Goal: Task Accomplishment & Management: Complete application form

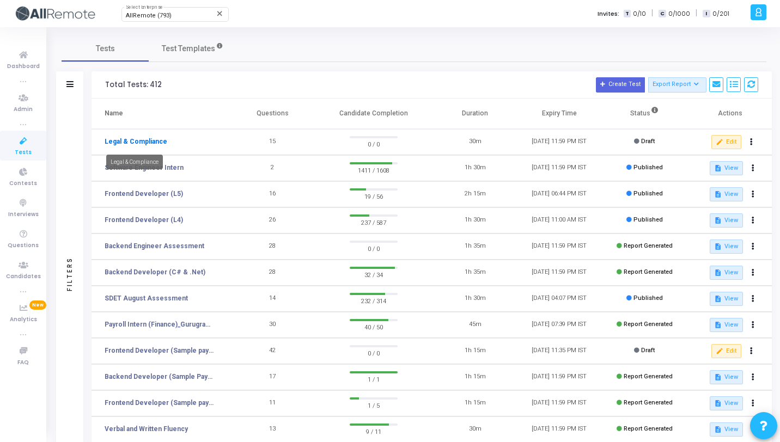
click at [146, 142] on link "Legal & Compliance" at bounding box center [136, 142] width 63 height 10
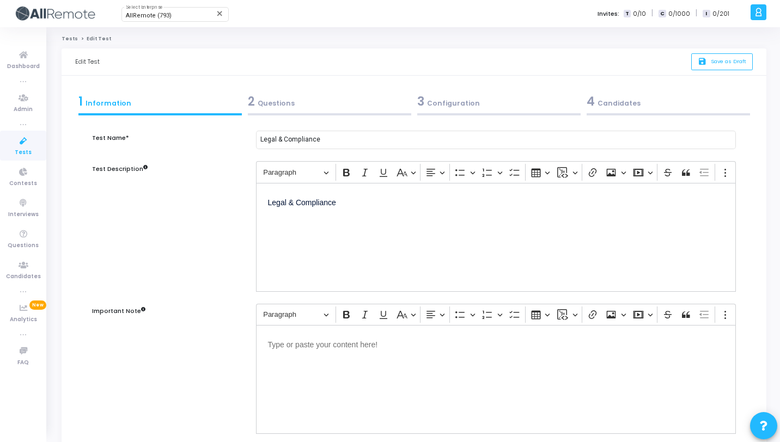
click at [372, 103] on div "2 Questions" at bounding box center [329, 102] width 163 height 18
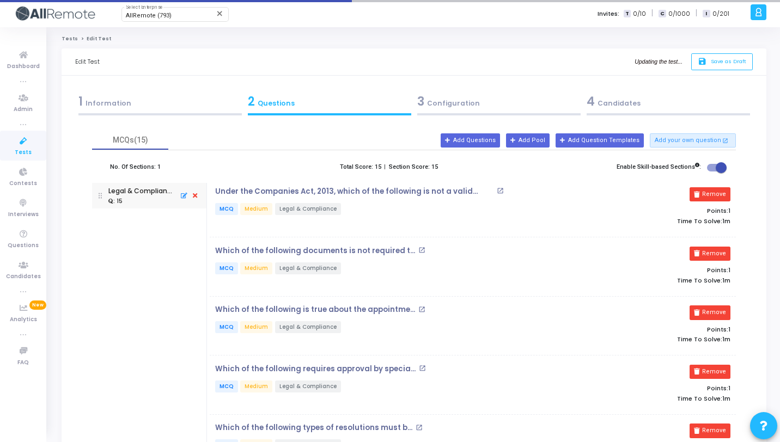
click at [443, 107] on div "3 Configuration" at bounding box center [498, 102] width 163 height 18
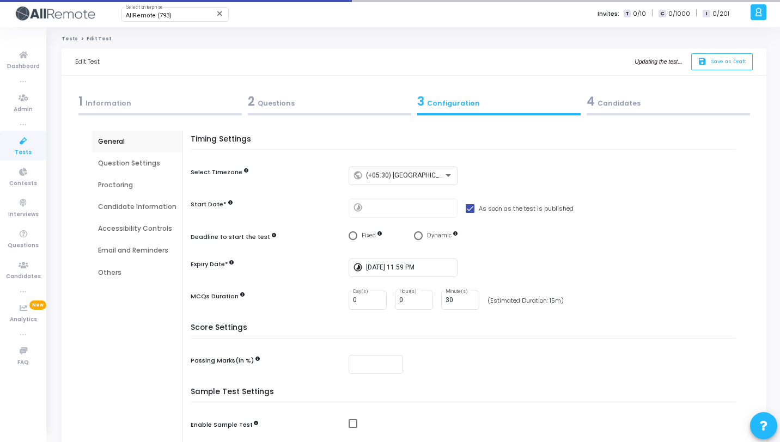
click at [335, 107] on div "2 Questions" at bounding box center [329, 102] width 163 height 18
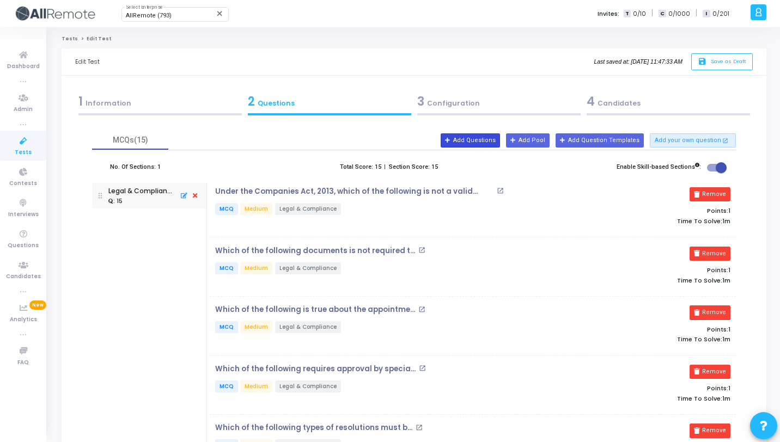
click at [497, 136] on button "Add Questions" at bounding box center [470, 140] width 59 height 14
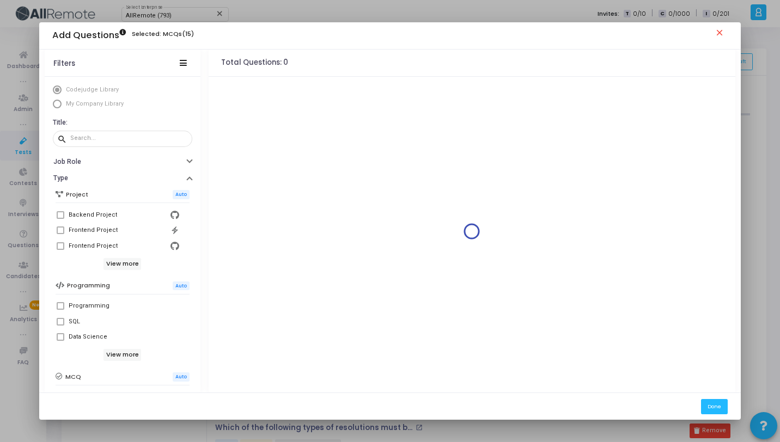
scroll to position [187, 0]
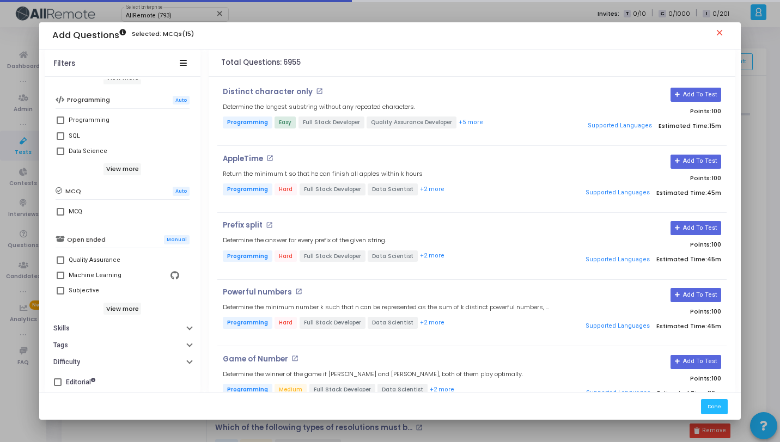
click at [63, 203] on div "MCQ" at bounding box center [123, 212] width 134 height 24
click at [65, 212] on label "MCQ" at bounding box center [123, 211] width 132 height 13
click at [60, 216] on input "MCQ" at bounding box center [60, 216] width 1 height 1
checkbox input "true"
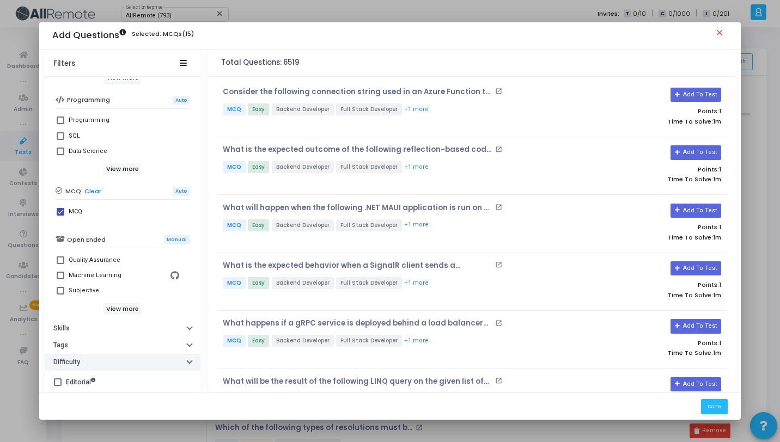
click at [109, 366] on button "Difficulty" at bounding box center [123, 362] width 156 height 17
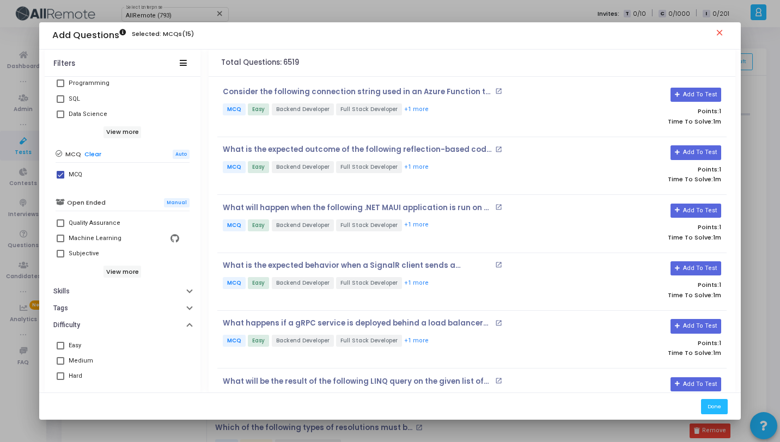
scroll to position [247, 0]
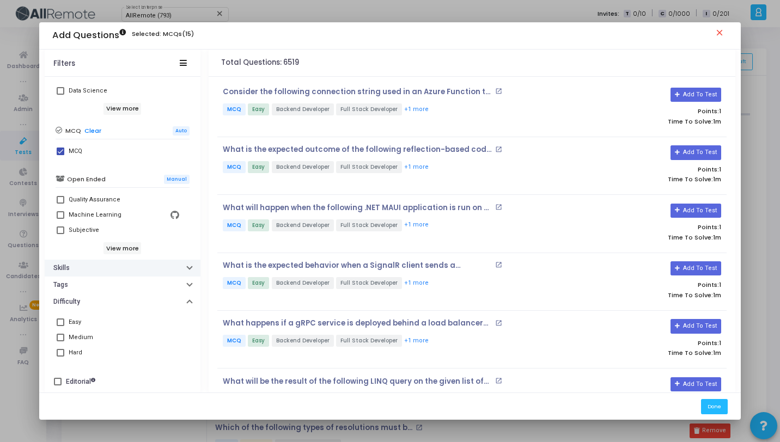
click at [108, 268] on button "Skills" at bounding box center [123, 268] width 156 height 17
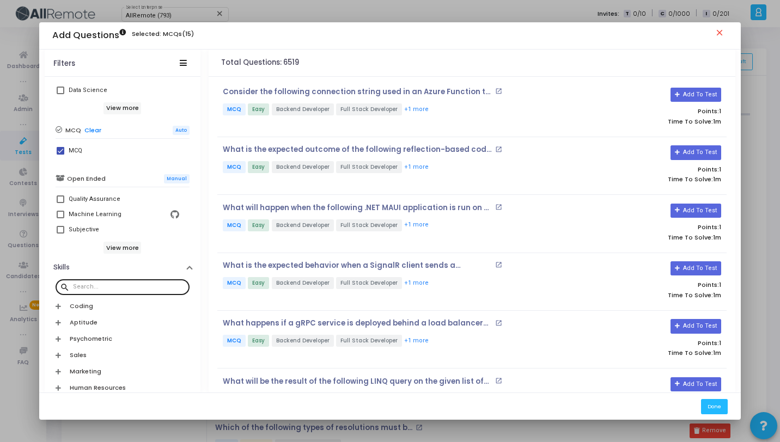
click at [108, 289] on input "text" at bounding box center [129, 287] width 112 height 7
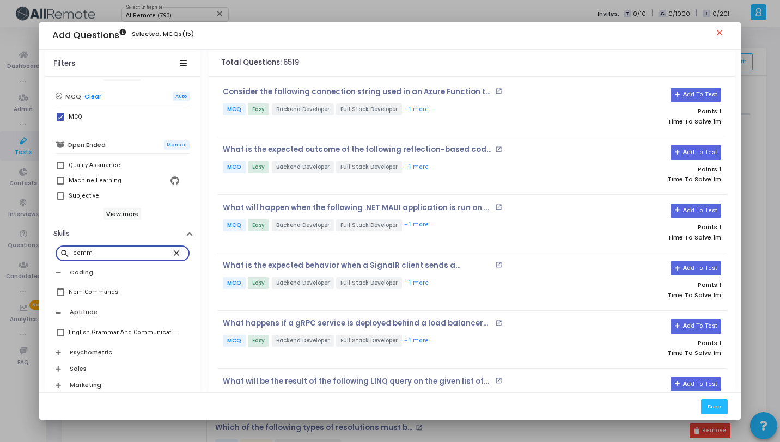
scroll to position [323, 0]
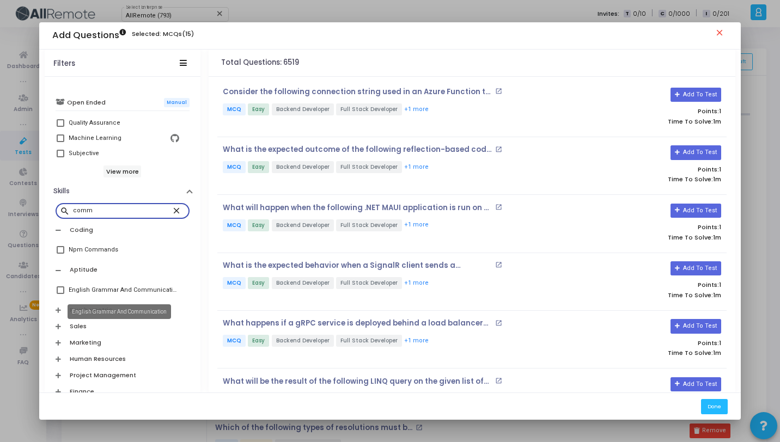
type input "comm"
click at [111, 293] on div "English Grammar And Communication" at bounding box center [124, 290] width 111 height 13
click at [60, 294] on input "English Grammar And Communication" at bounding box center [60, 294] width 1 height 1
checkbox input "true"
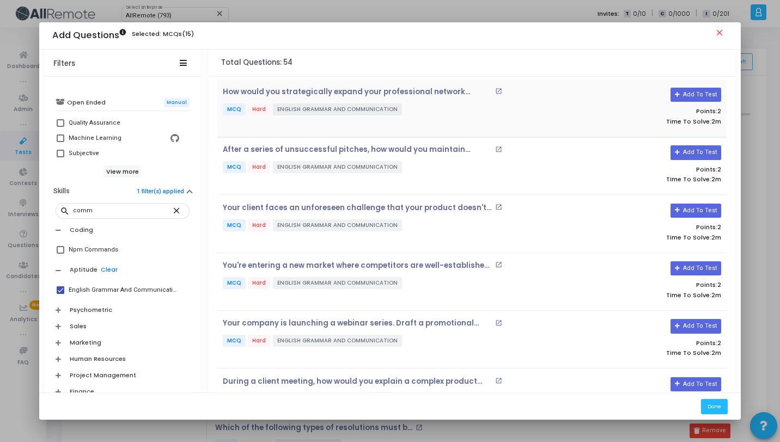
click at [418, 109] on p "MCQ Hard ENGLISH GRAMMAR AND COMMUNICATION" at bounding box center [387, 110] width 328 height 14
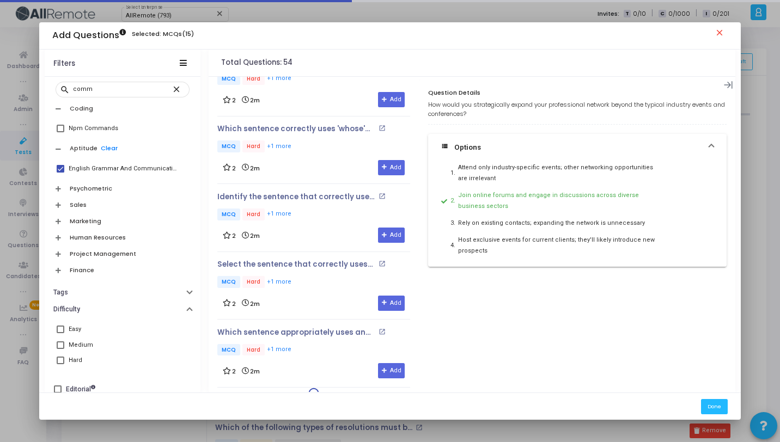
scroll to position [452, 0]
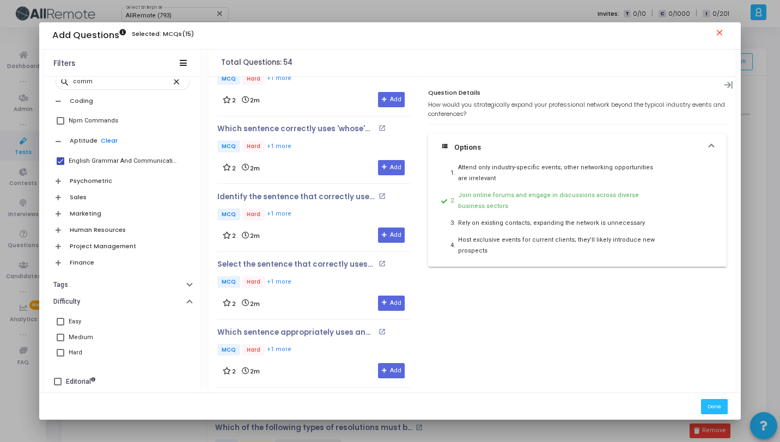
click at [97, 334] on div "Medium" at bounding box center [124, 337] width 111 height 13
click at [60, 341] on input "Medium" at bounding box center [60, 341] width 1 height 1
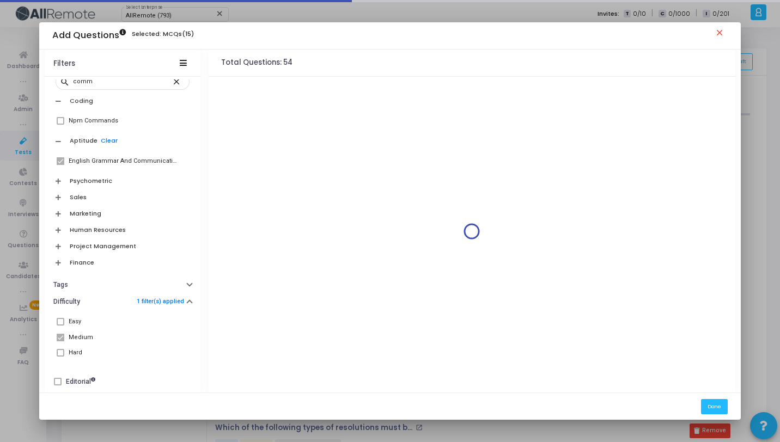
scroll to position [0, 0]
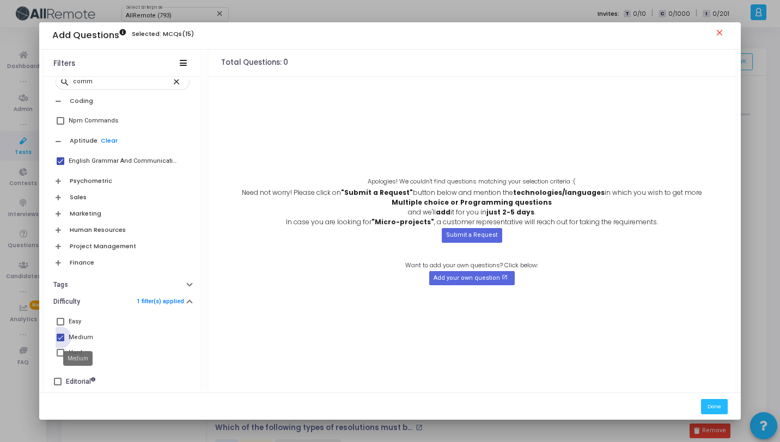
click at [83, 337] on div "Medium" at bounding box center [81, 337] width 25 height 13
click at [60, 341] on input "Medium" at bounding box center [60, 341] width 1 height 1
checkbox input "false"
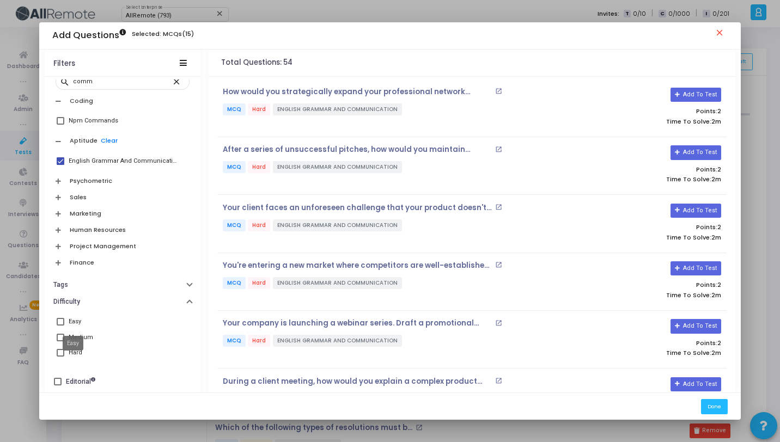
click at [77, 323] on div "Easy" at bounding box center [75, 321] width 13 height 13
click at [60, 326] on input "Easy" at bounding box center [60, 326] width 1 height 1
checkbox input "true"
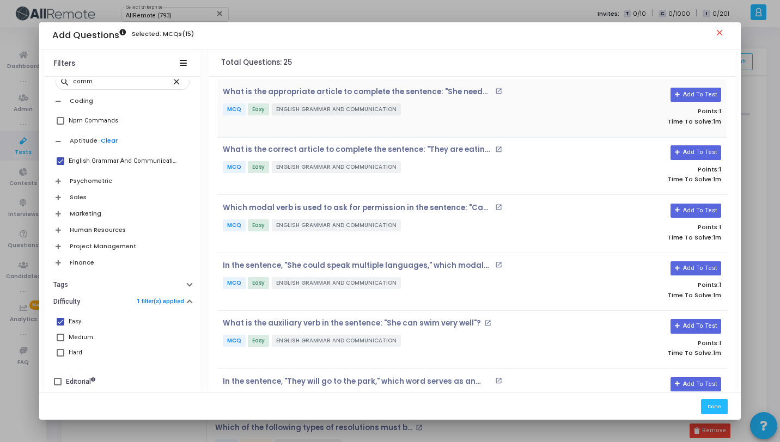
click at [433, 123] on div "What is the appropriate article to complete the sentence: "She needs ___ apple …" at bounding box center [386, 108] width 339 height 41
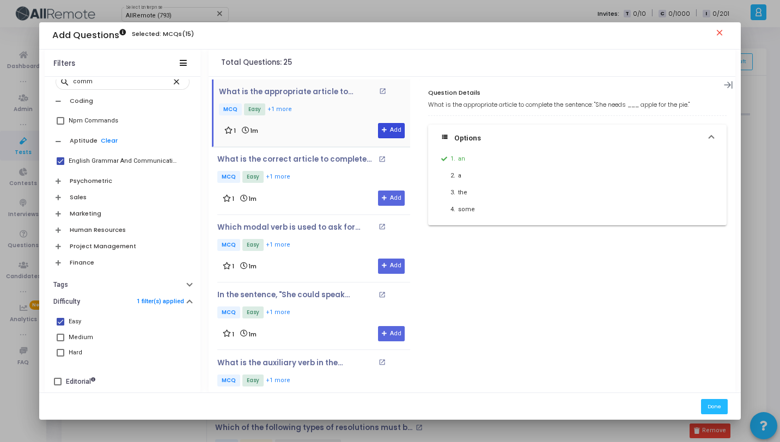
click at [378, 127] on button "Add" at bounding box center [391, 130] width 27 height 15
click at [308, 255] on div "Which modal verb is used to ask for permission in the sentence: "Can I borrow y…" at bounding box center [313, 248] width 193 height 51
click at [340, 304] on div "In the sentence, "She could speak multiple languages," which modal verb is used…" at bounding box center [313, 305] width 193 height 29
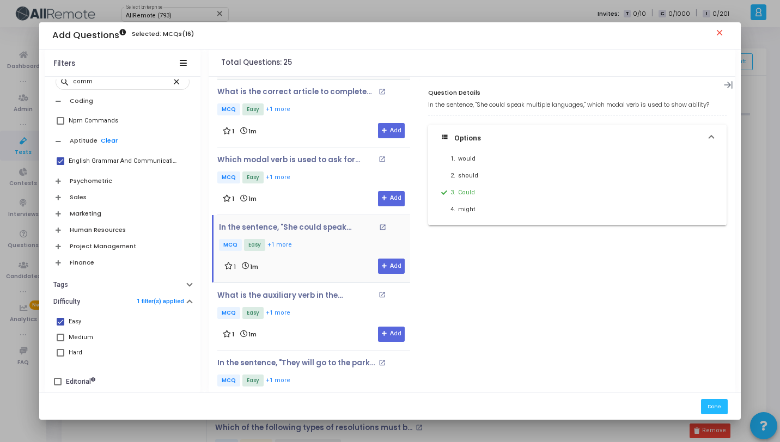
scroll to position [96, 0]
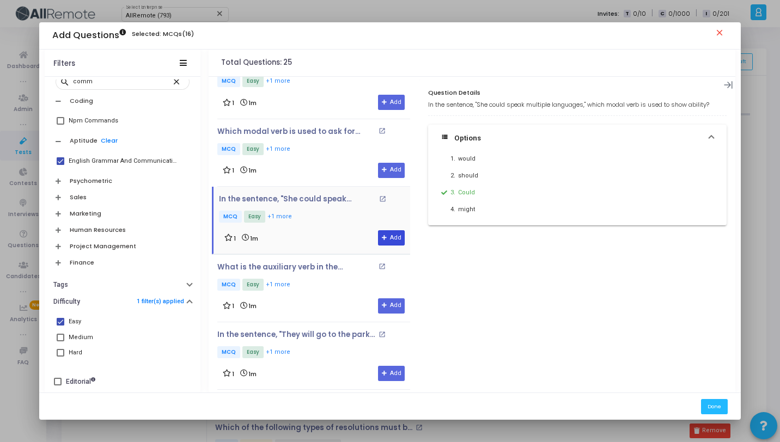
click at [389, 243] on button "Add" at bounding box center [391, 237] width 27 height 15
click at [334, 341] on div "In the sentence, "They will go to the park," which word serves as an auxiliary …" at bounding box center [313, 345] width 193 height 29
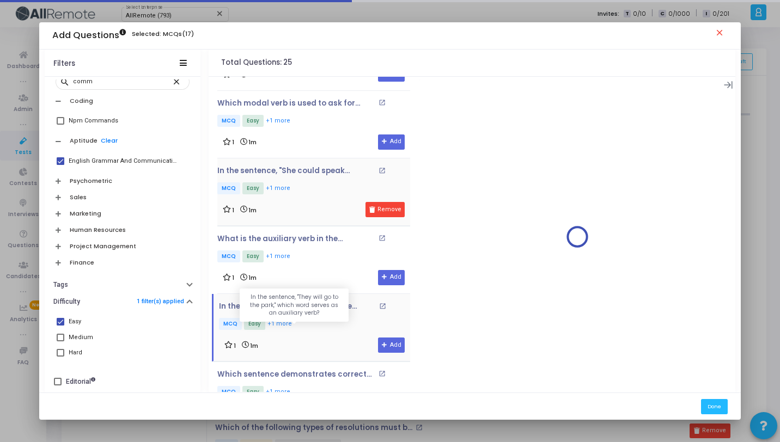
scroll to position [265, 0]
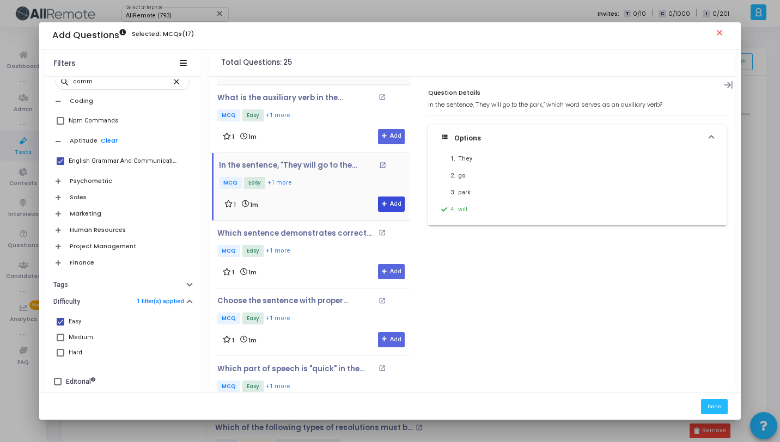
click at [393, 201] on button "Add" at bounding box center [391, 204] width 27 height 15
click at [323, 340] on div "1 1m Add" at bounding box center [314, 339] width 182 height 15
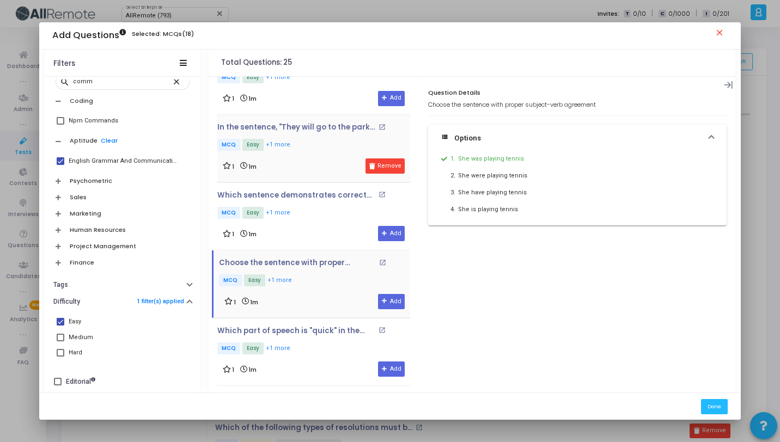
scroll to position [313, 0]
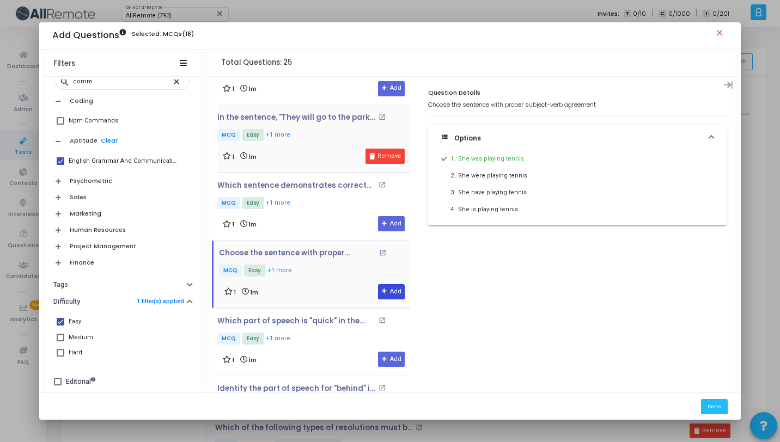
click at [394, 289] on button "Add" at bounding box center [391, 291] width 27 height 15
click at [387, 221] on button "Add" at bounding box center [391, 223] width 27 height 15
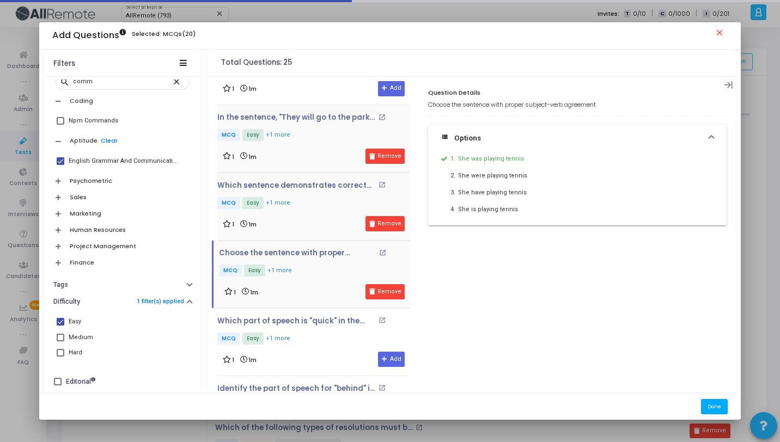
click at [724, 406] on button "Done" at bounding box center [714, 406] width 27 height 15
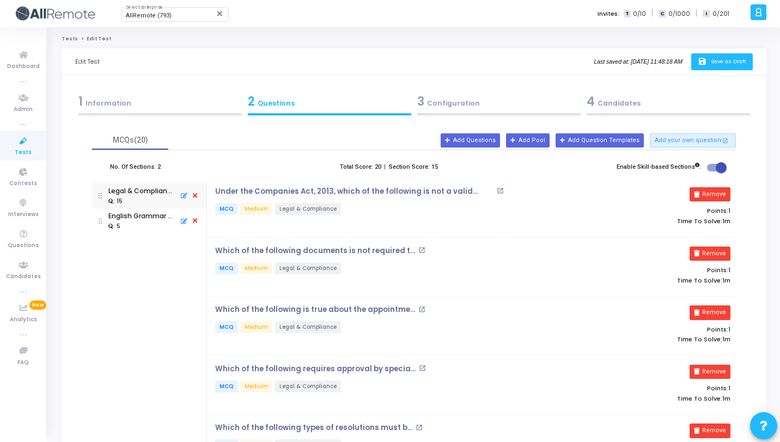
click at [696, 67] on button "save Save as Draft" at bounding box center [722, 61] width 62 height 17
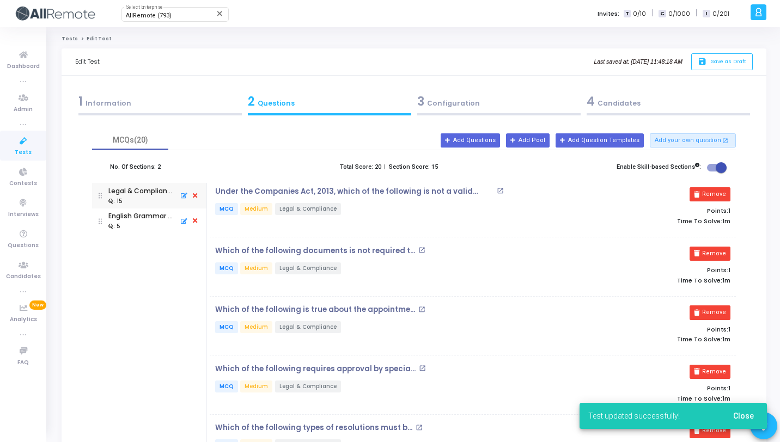
click at [476, 104] on div "3 Configuration" at bounding box center [498, 102] width 163 height 18
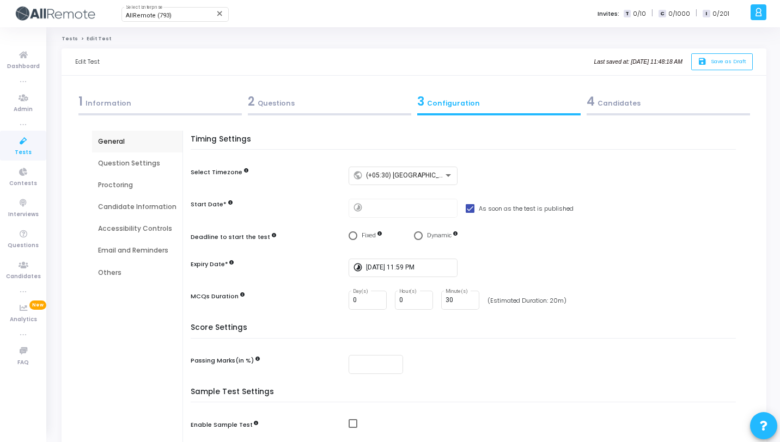
click at [144, 164] on div "Question Settings" at bounding box center [137, 163] width 78 height 10
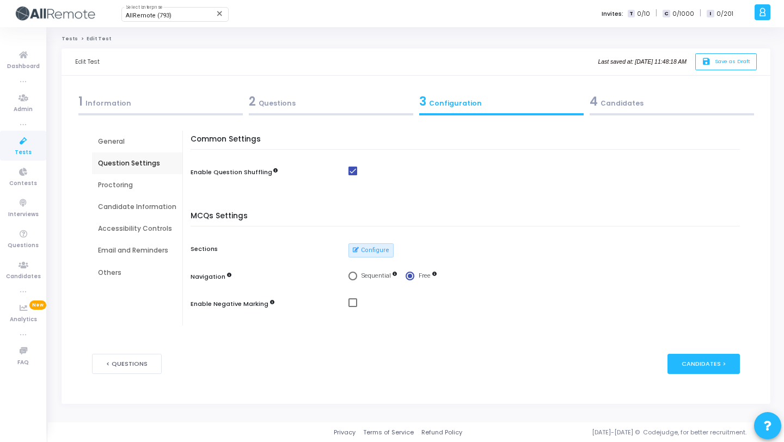
click at [142, 186] on div "Proctoring" at bounding box center [137, 185] width 78 height 10
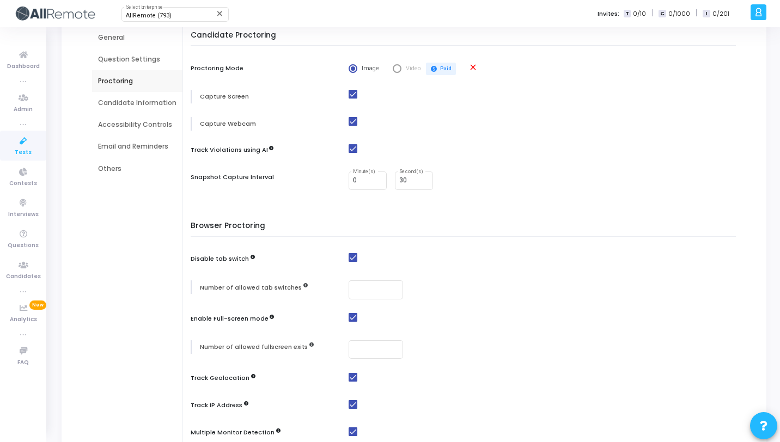
scroll to position [107, 0]
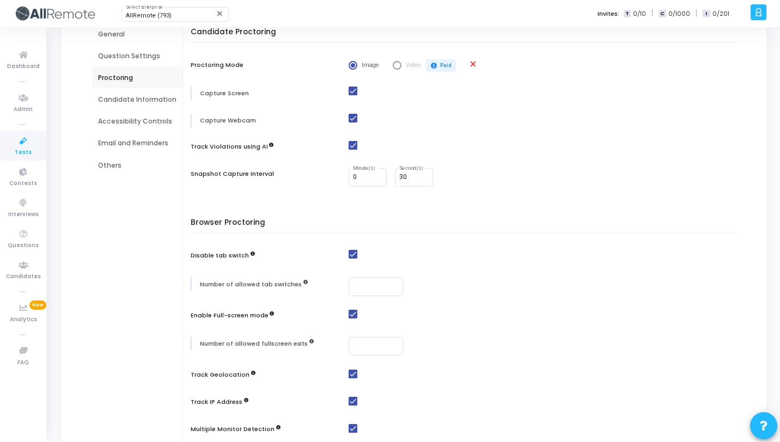
click at [154, 103] on div "Candidate Information" at bounding box center [137, 100] width 78 height 10
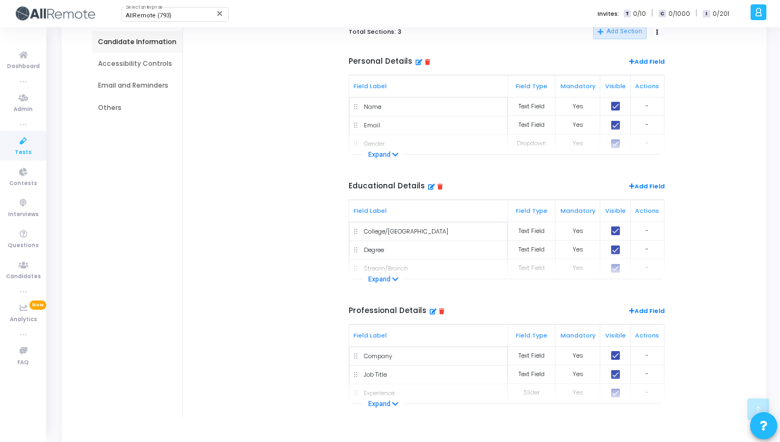
scroll to position [114, 0]
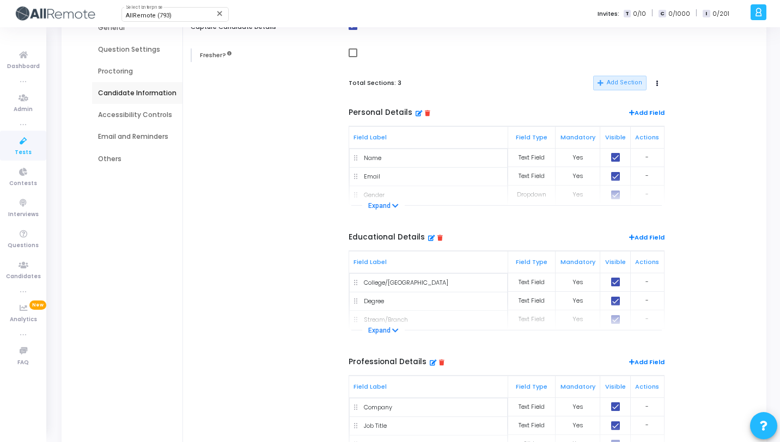
click at [138, 115] on div "Accessibility Controls" at bounding box center [137, 115] width 78 height 10
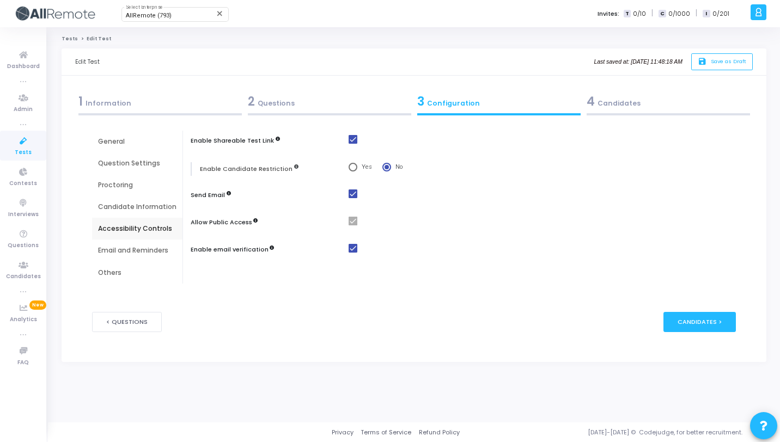
scroll to position [0, 0]
click at [138, 246] on div "Email and Reminders" at bounding box center [137, 251] width 78 height 10
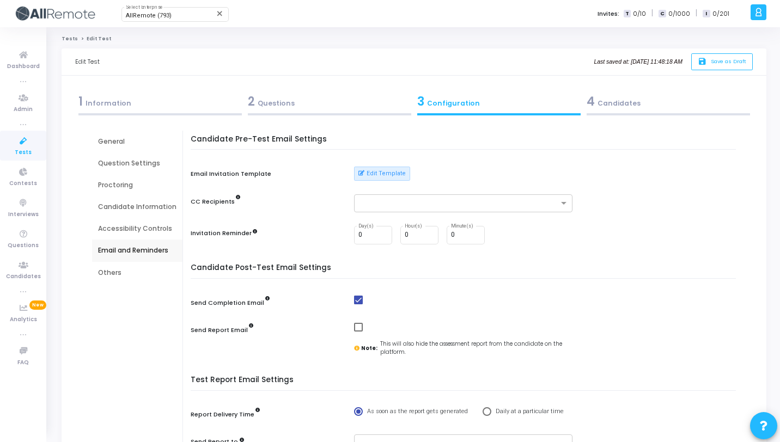
click at [112, 278] on div "Others" at bounding box center [137, 273] width 90 height 22
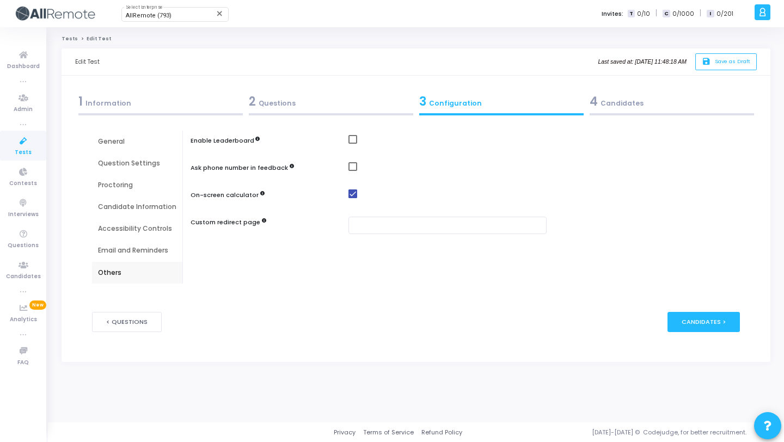
click at [604, 99] on div "4 Candidates" at bounding box center [672, 102] width 164 height 18
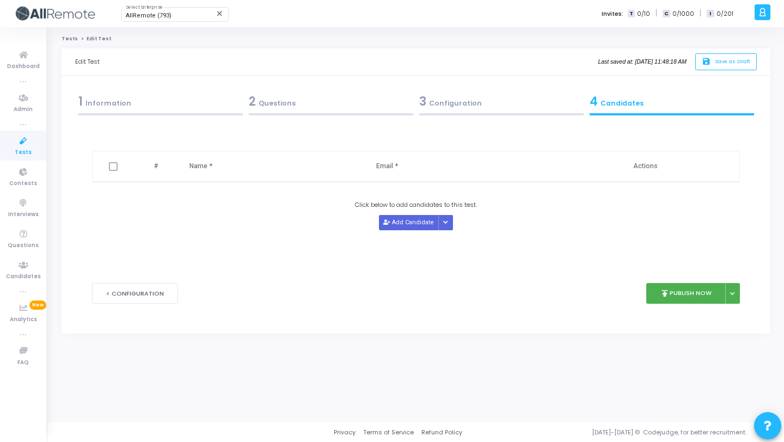
drag, startPoint x: 133, startPoint y: 110, endPoint x: 161, endPoint y: 110, distance: 27.8
click at [134, 110] on div "1 Information" at bounding box center [160, 102] width 164 height 18
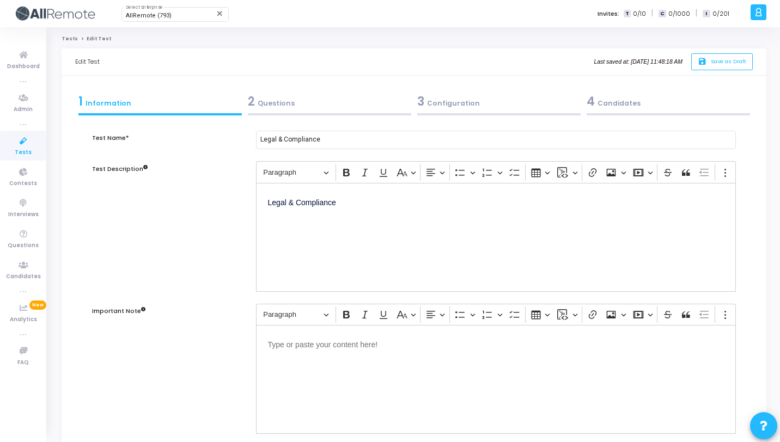
click at [619, 103] on div "4 Candidates" at bounding box center [667, 102] width 163 height 18
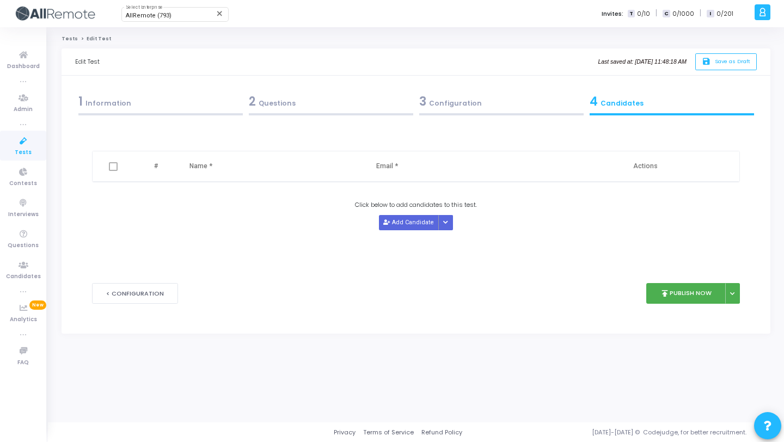
click at [249, 109] on div "2 Questions" at bounding box center [331, 102] width 164 height 18
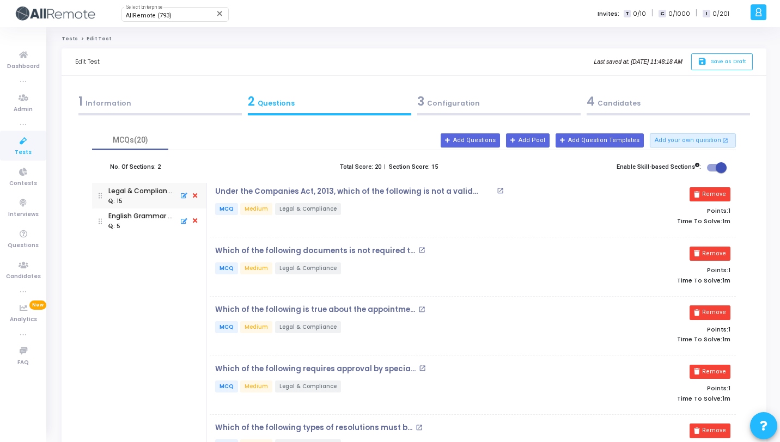
click at [591, 102] on span "4" at bounding box center [590, 101] width 8 height 17
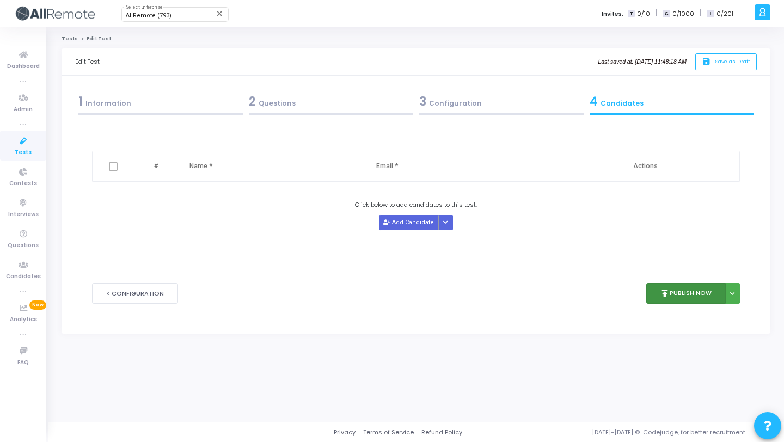
click at [692, 291] on button "publish Publish Now" at bounding box center [686, 293] width 80 height 21
